Goal: Share content: Share content

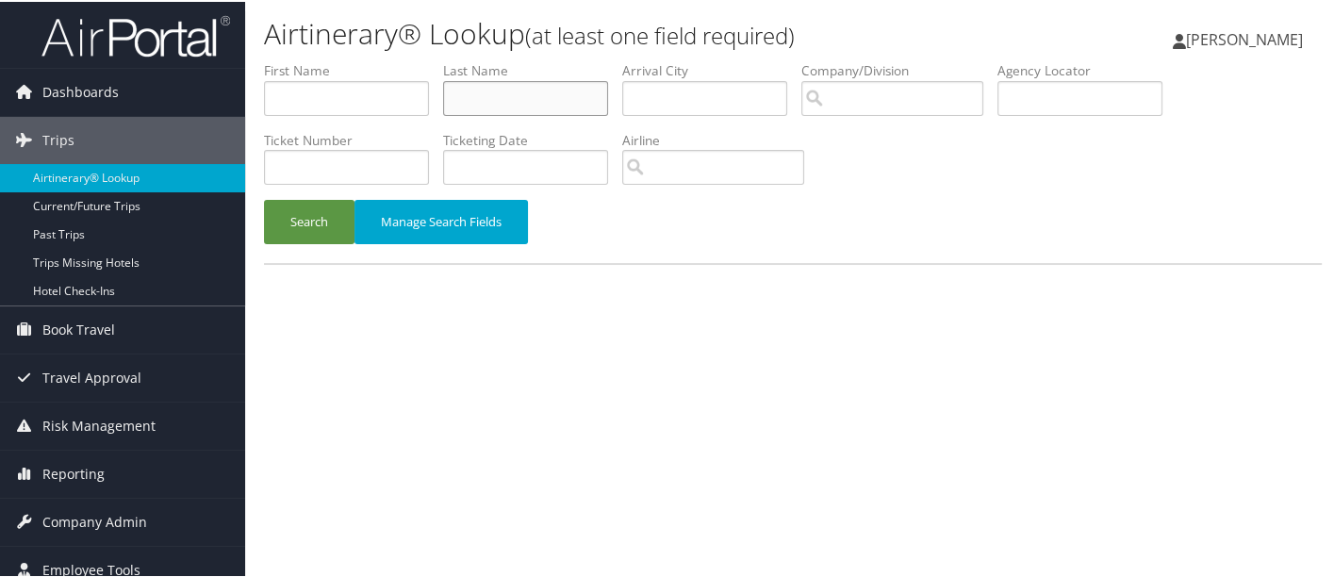
click at [507, 90] on input "text" at bounding box center [525, 96] width 165 height 35
type input "[PERSON_NAME]"
click at [264, 198] on button "Search" at bounding box center [309, 220] width 91 height 44
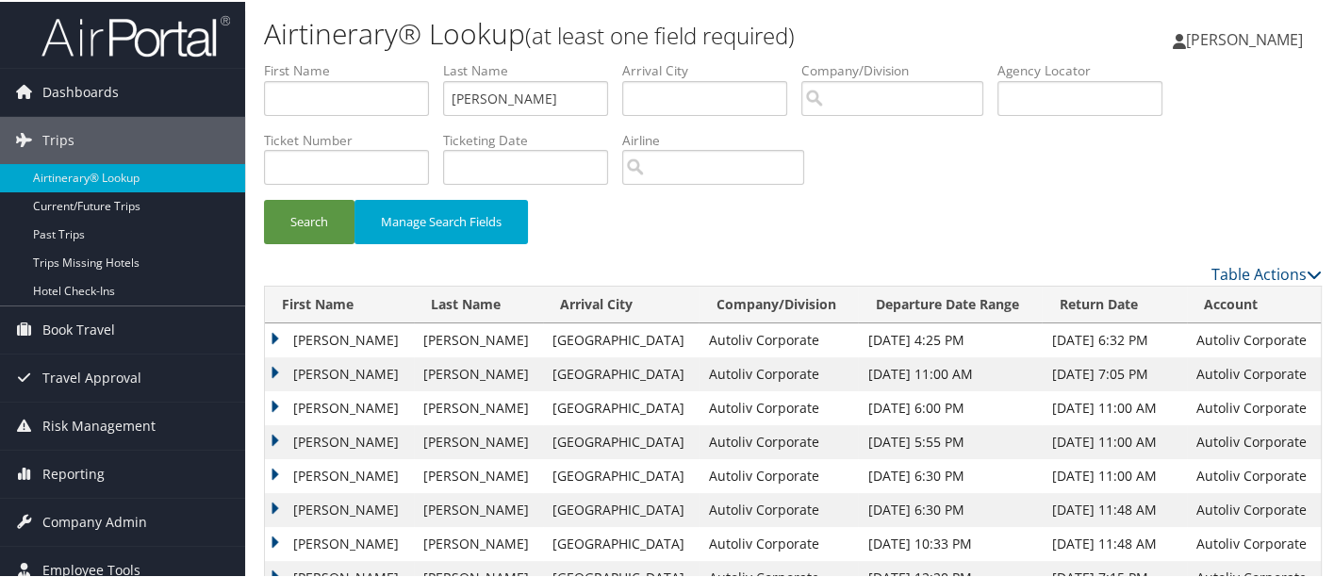
click at [271, 437] on td "[PERSON_NAME]" at bounding box center [339, 440] width 149 height 34
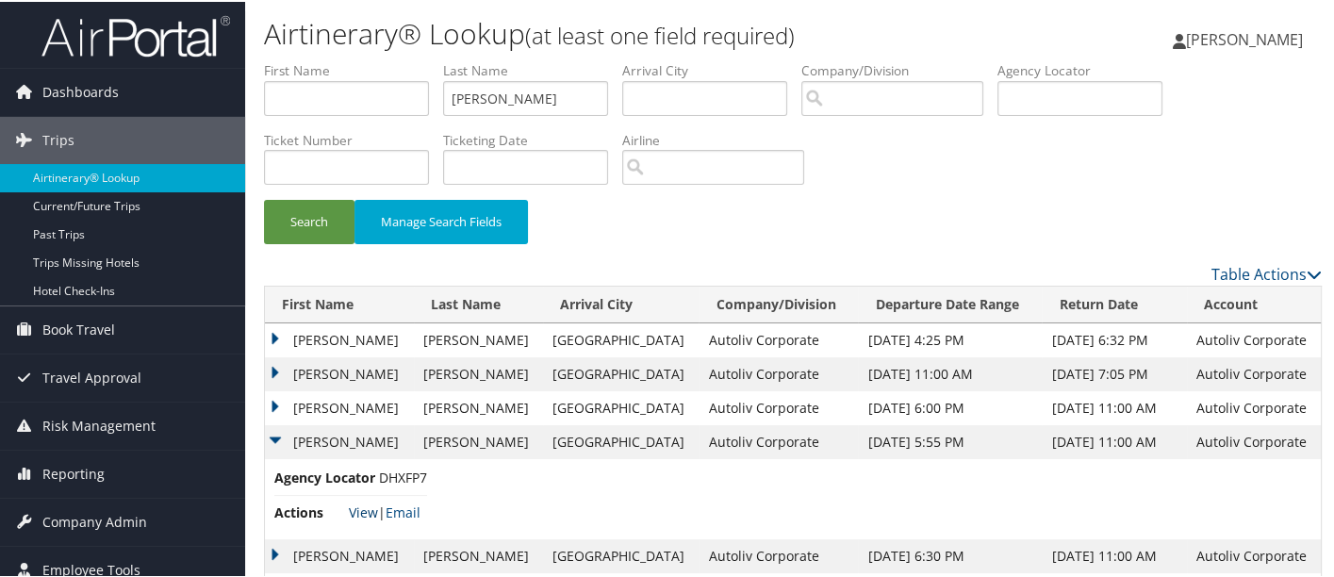
click at [361, 507] on link "View" at bounding box center [363, 511] width 29 height 18
click at [311, 224] on button "Search" at bounding box center [309, 220] width 91 height 44
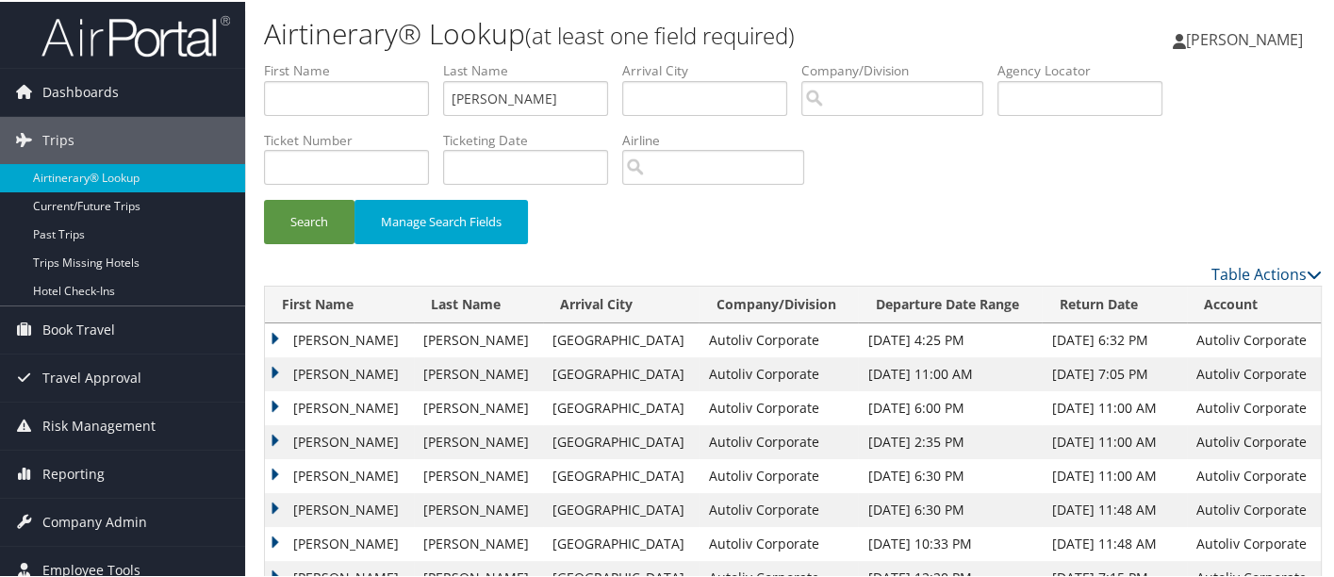
click at [275, 433] on td "[PERSON_NAME]" at bounding box center [339, 440] width 149 height 34
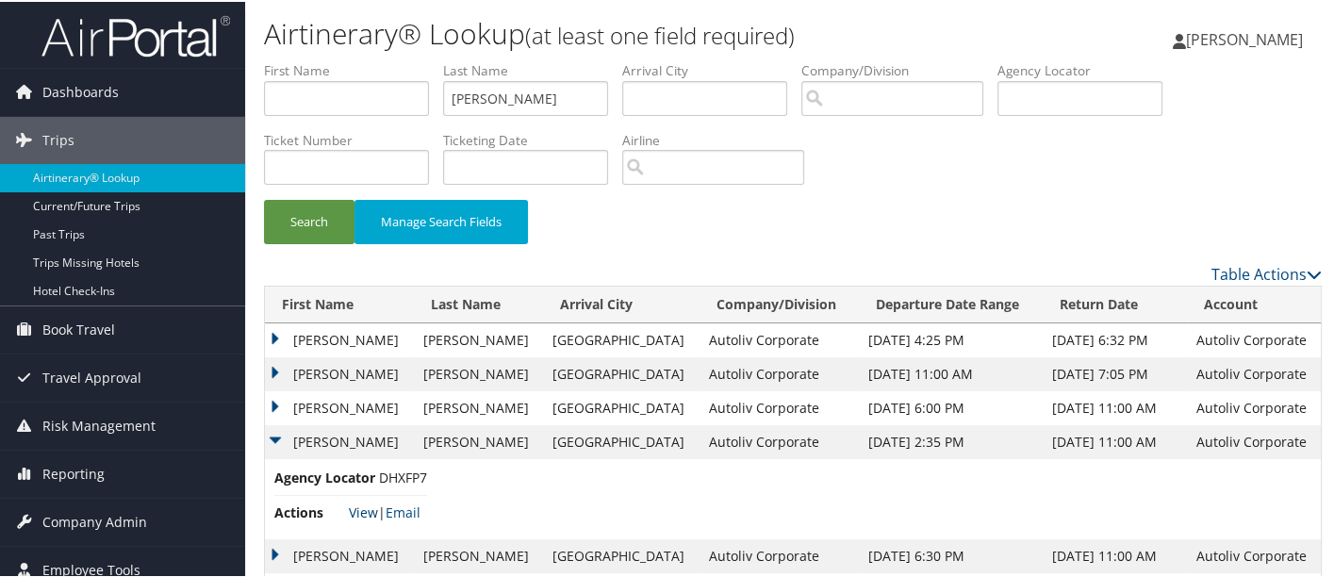
click at [366, 512] on link "View" at bounding box center [363, 511] width 29 height 18
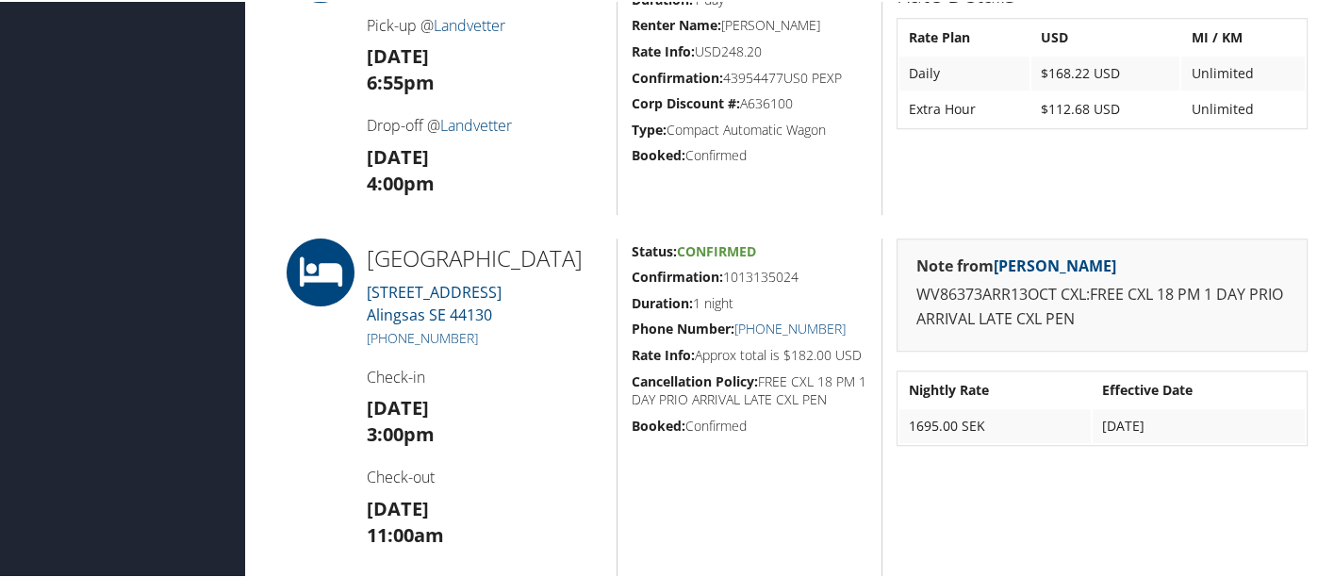
scroll to position [1526, 0]
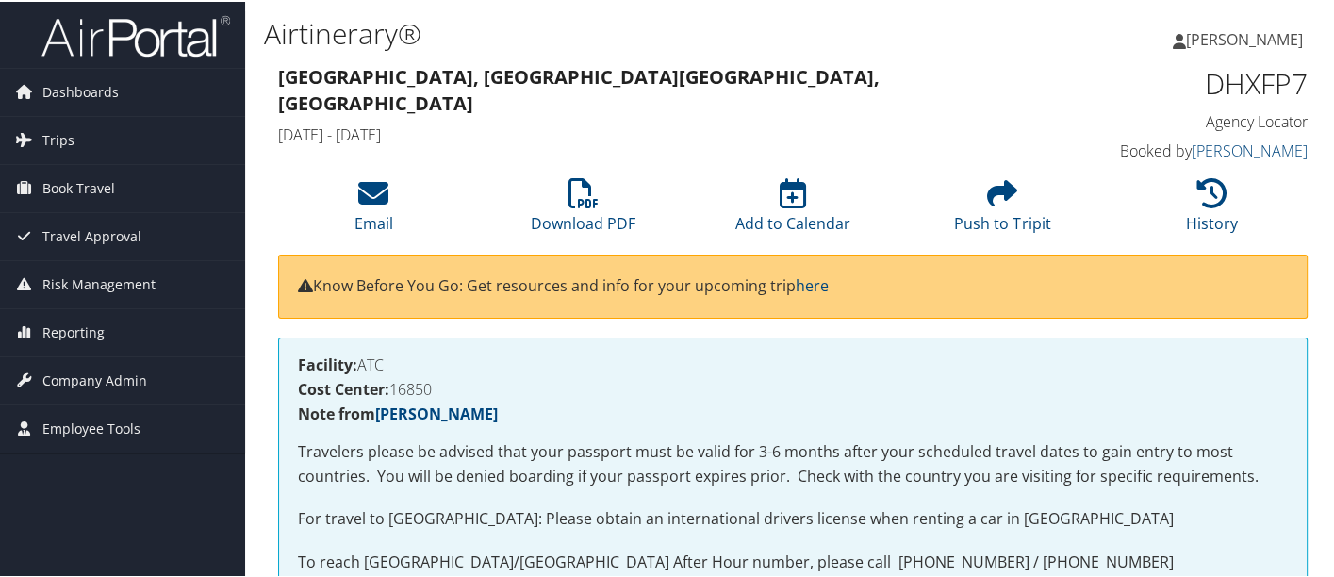
scroll to position [457, 0]
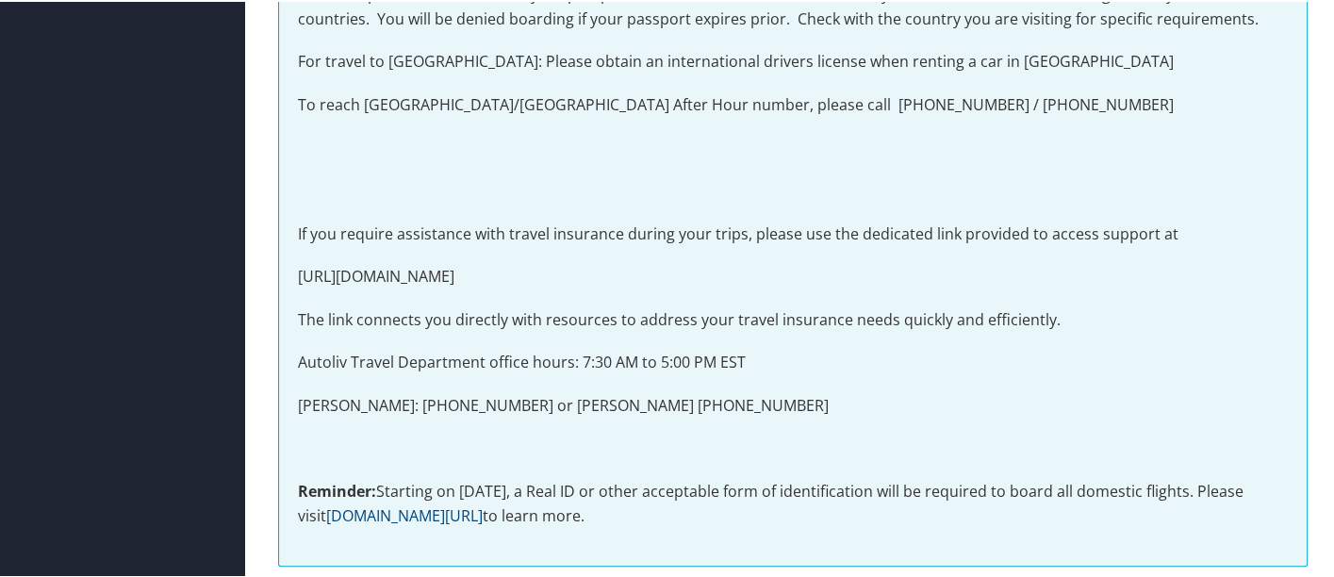
drag, startPoint x: 0, startPoint y: 0, endPoint x: 1340, endPoint y: 195, distance: 1354.2
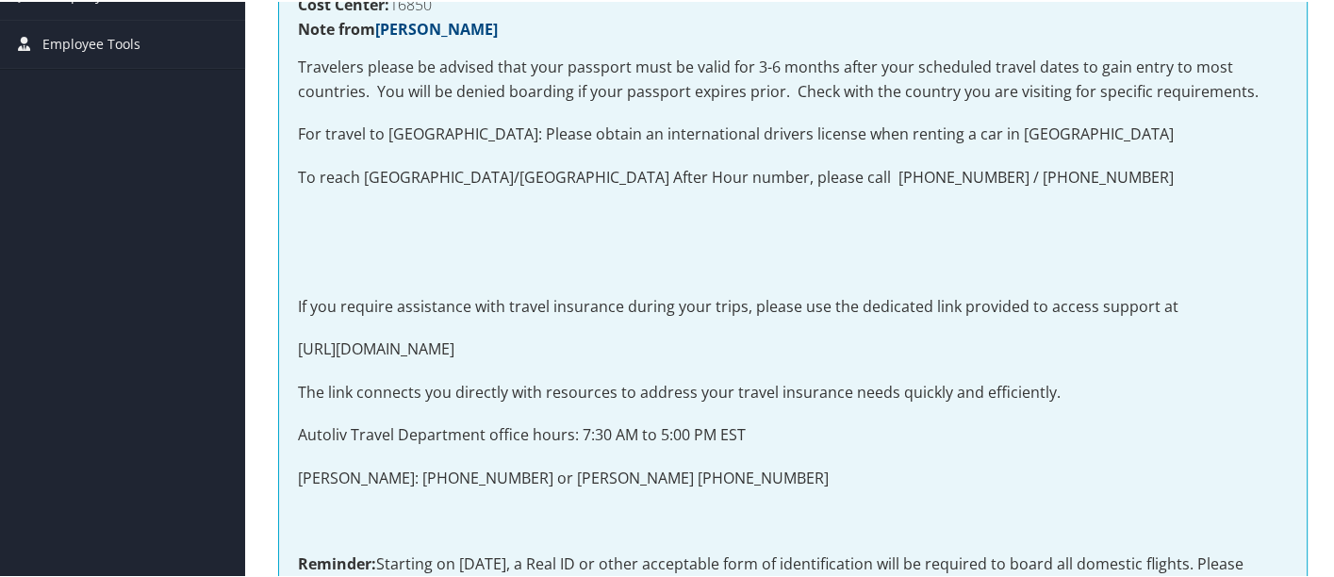
scroll to position [0, 0]
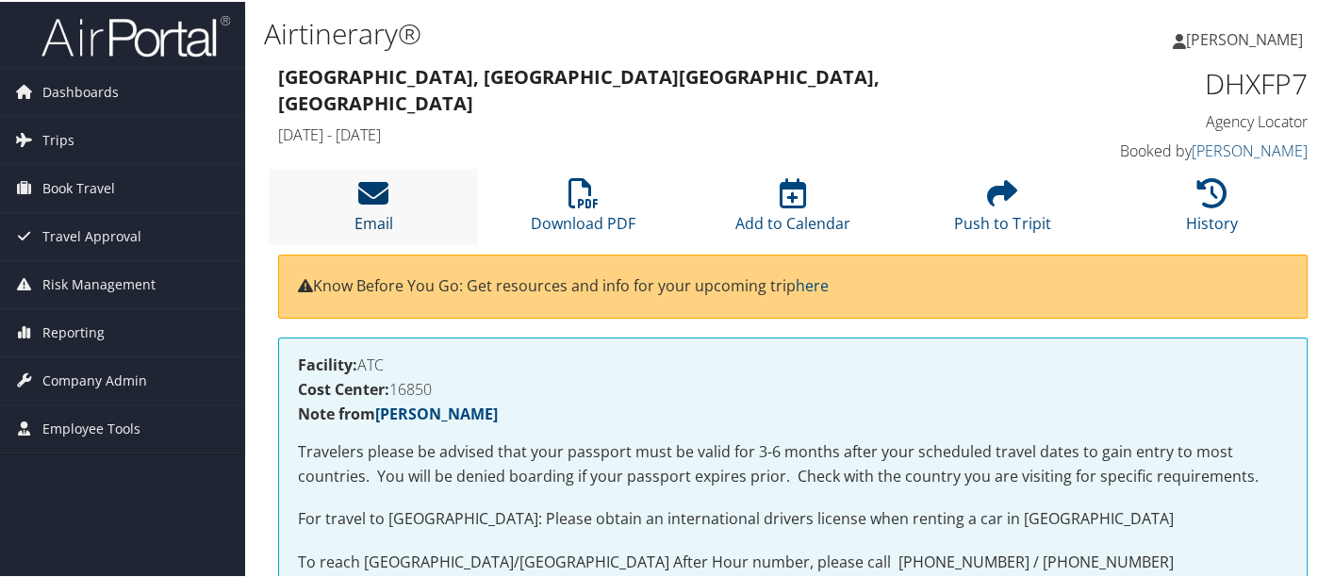
click at [380, 202] on icon at bounding box center [373, 191] width 30 height 30
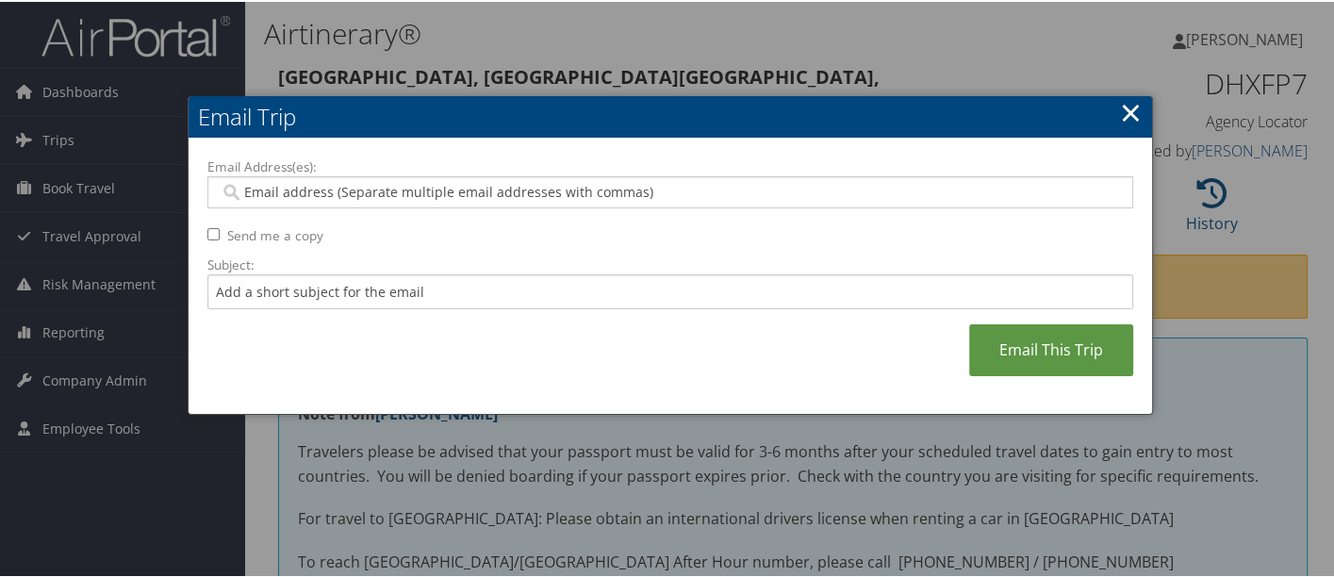
click at [374, 181] on input "Email Address(es):" at bounding box center [671, 190] width 902 height 19
type input "kelly"
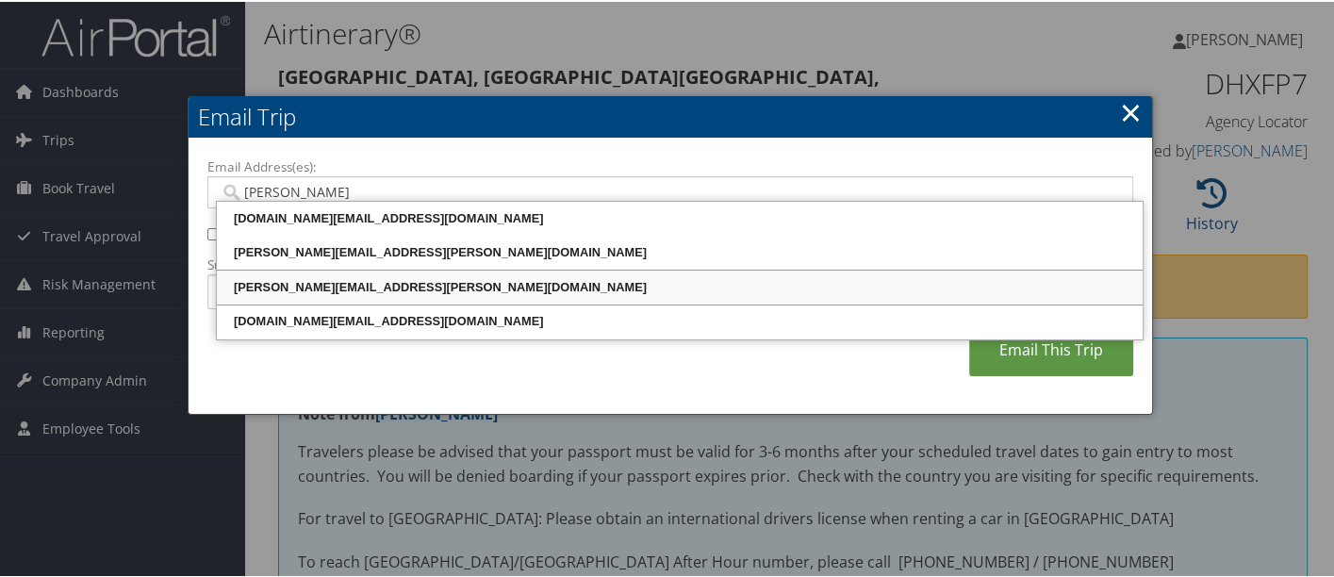
click at [350, 291] on div "KELLY.TAULBEE@AUTOLIV.COM" at bounding box center [680, 285] width 920 height 19
type input "KELLY.TAULBEE@AUTOLIV.COM"
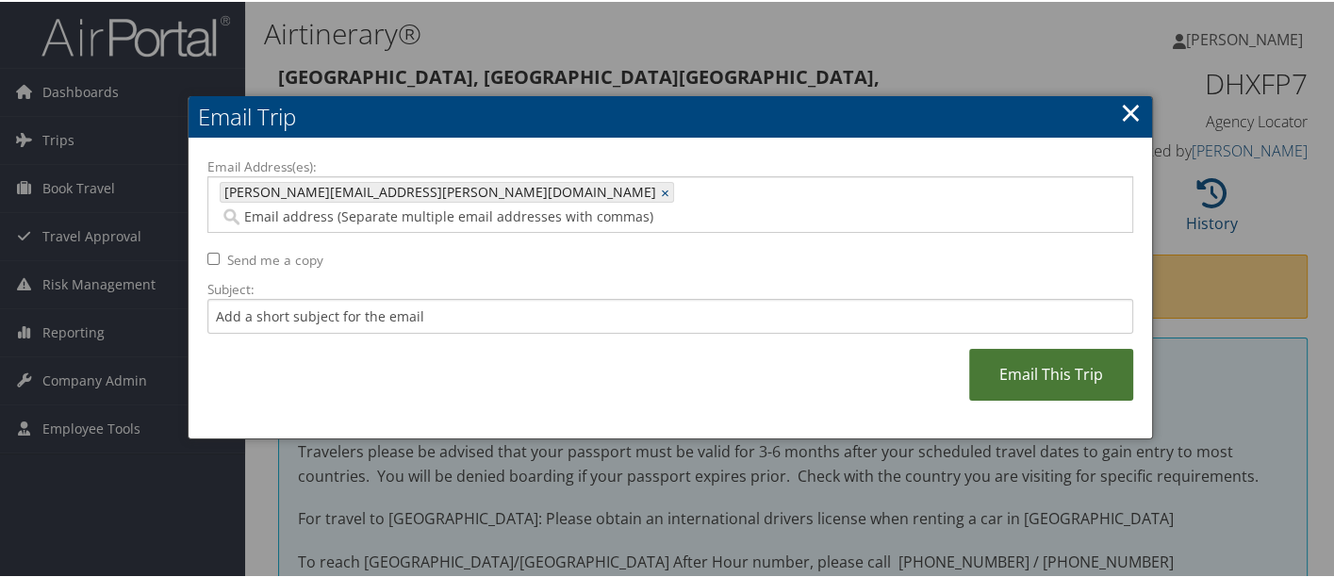
click at [1064, 347] on link "Email This Trip" at bounding box center [1051, 373] width 164 height 52
